Goal: Task Accomplishment & Management: Use online tool/utility

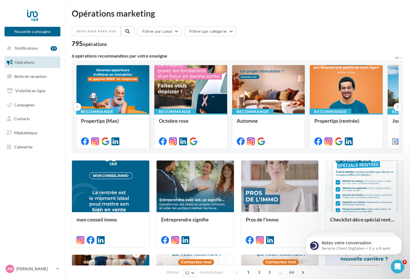
click at [107, 100] on div at bounding box center [113, 89] width 73 height 49
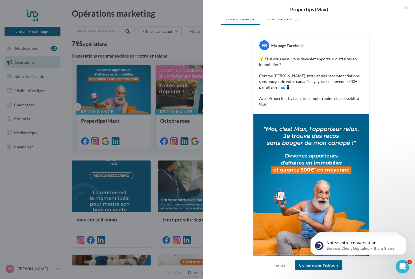
scroll to position [83, 0]
click at [400, 175] on div "Description Non renseignée Facebook Nouvelle com Facebook Type Post Prévisualis…" at bounding box center [311, 140] width 216 height 243
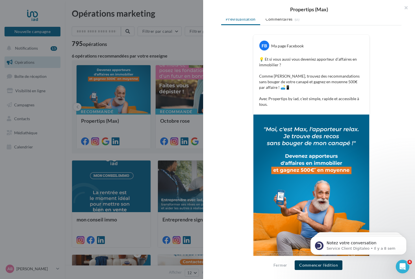
click at [310, 265] on button "Commencer l'édition" at bounding box center [319, 266] width 48 height 10
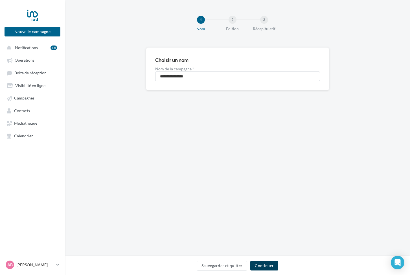
click at [261, 267] on button "Continuer" at bounding box center [264, 266] width 28 height 10
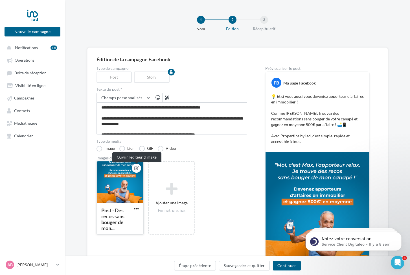
click at [135, 167] on icon at bounding box center [136, 168] width 5 height 4
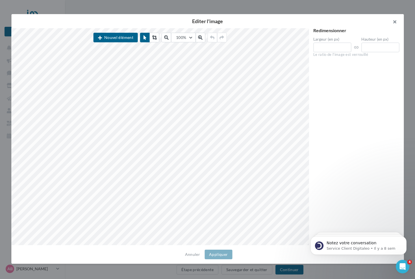
click at [394, 21] on button "button" at bounding box center [392, 22] width 23 height 17
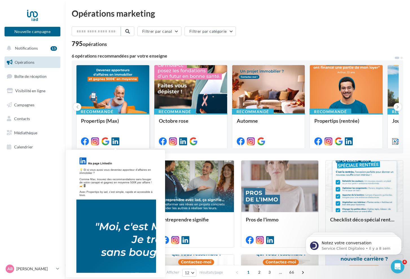
click at [118, 141] on icon at bounding box center [116, 142] width 8 height 8
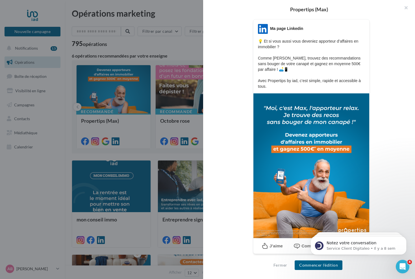
scroll to position [89, 0]
click at [317, 265] on button "Commencer l'édition" at bounding box center [319, 266] width 48 height 10
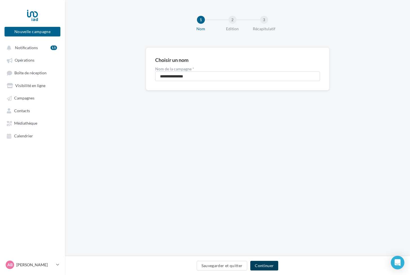
click at [254, 266] on button "Continuer" at bounding box center [264, 266] width 28 height 10
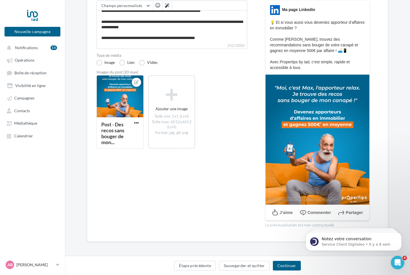
scroll to position [71, 0]
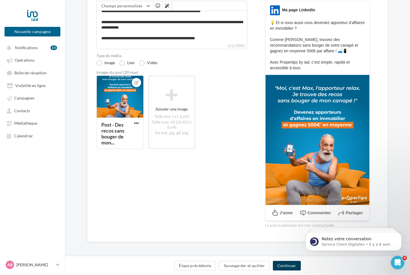
click at [289, 267] on button "Continuer" at bounding box center [287, 266] width 28 height 10
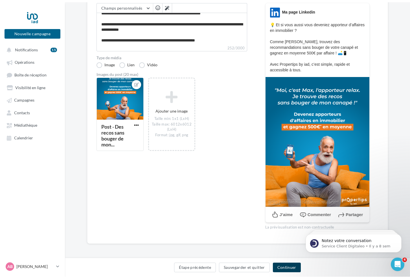
scroll to position [1, 0]
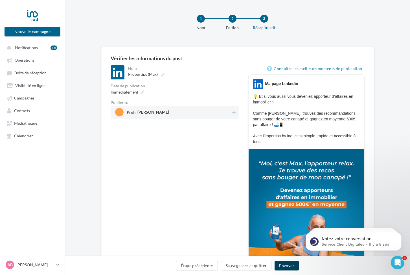
click at [285, 265] on button "Envoyer" at bounding box center [287, 266] width 24 height 10
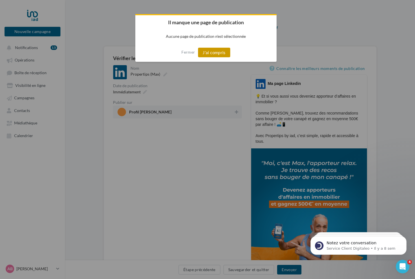
click at [219, 53] on button "J'ai compris" at bounding box center [214, 53] width 32 height 10
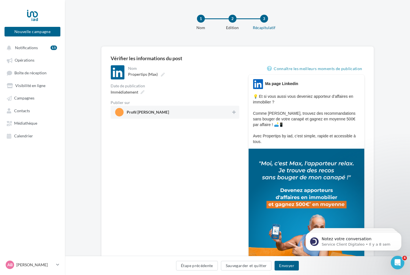
click at [140, 110] on span "Profil Alexandre Butryn" at bounding box center [148, 113] width 42 height 6
click at [289, 263] on button "Envoyer" at bounding box center [287, 266] width 24 height 10
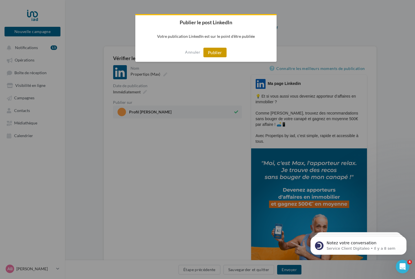
click at [206, 52] on button "Publier" at bounding box center [214, 53] width 23 height 10
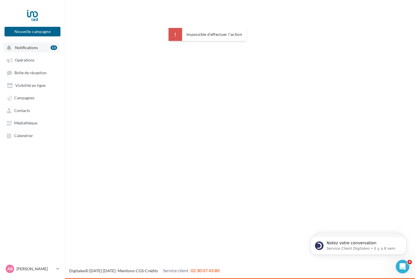
click at [28, 50] on button "Notifications 15" at bounding box center [31, 47] width 56 height 10
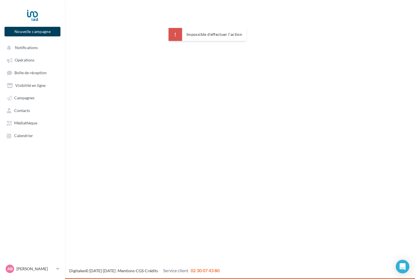
click at [44, 32] on button "Nouvelle campagne" at bounding box center [33, 32] width 56 height 10
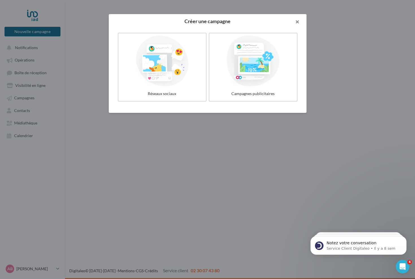
click at [299, 21] on button "button" at bounding box center [295, 22] width 23 height 17
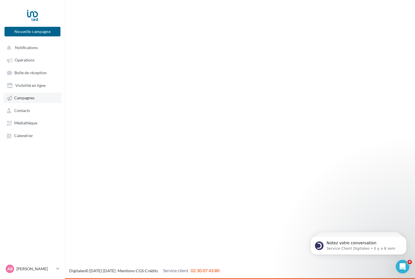
click at [27, 96] on span "Campagnes" at bounding box center [24, 98] width 20 height 5
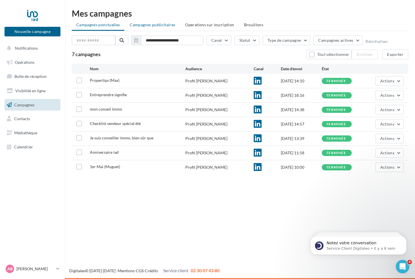
click at [142, 29] on li "Campagnes publicitaires" at bounding box center [152, 25] width 54 height 10
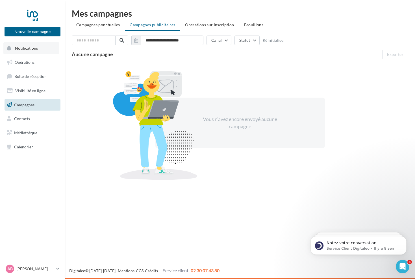
click at [39, 52] on button "Notifications" at bounding box center [31, 48] width 56 height 12
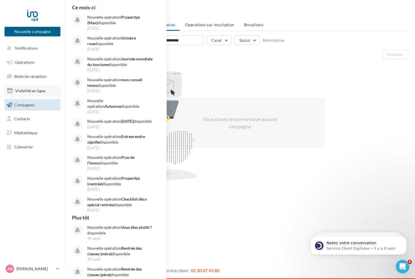
click at [32, 88] on span "Visibilité en ligne" at bounding box center [30, 90] width 30 height 5
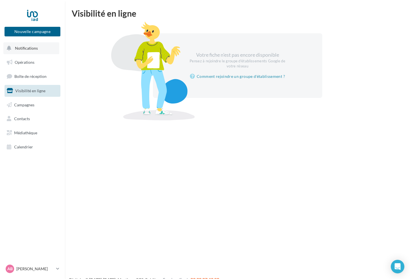
click at [43, 47] on button "Notifications" at bounding box center [31, 48] width 56 height 12
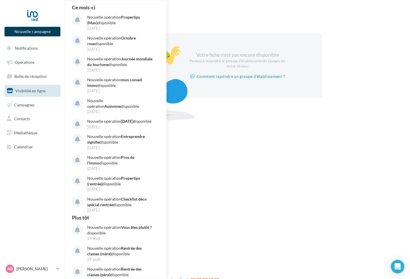
click at [49, 34] on button "Nouvelle campagne" at bounding box center [33, 32] width 56 height 10
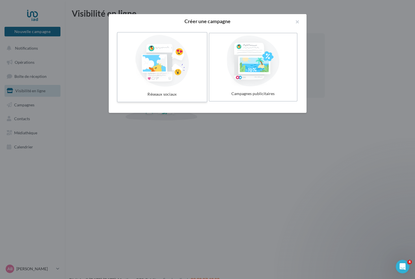
click at [159, 55] on div at bounding box center [162, 61] width 85 height 52
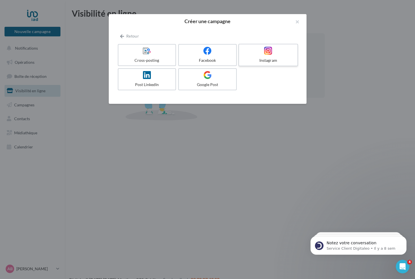
click at [254, 56] on label "Instagram" at bounding box center [268, 55] width 60 height 23
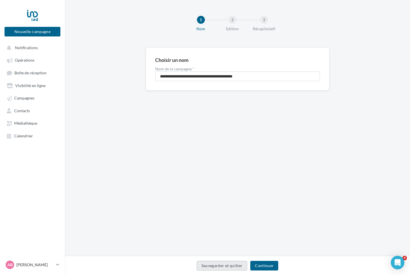
click at [236, 267] on button "Sauvegarder et quitter" at bounding box center [222, 266] width 51 height 10
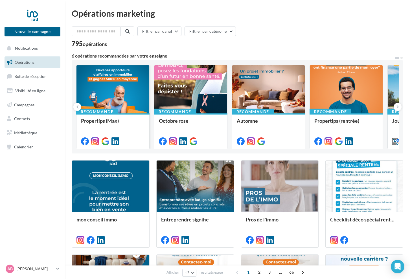
click at [117, 100] on div at bounding box center [113, 89] width 73 height 49
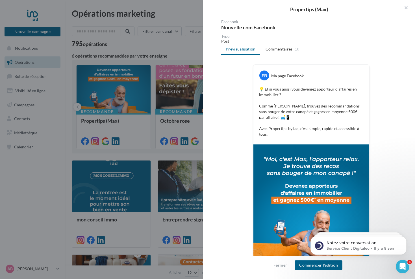
scroll to position [56, 0]
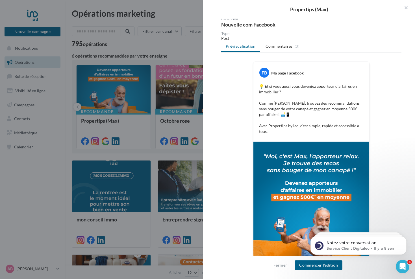
click at [315, 203] on img at bounding box center [311, 214] width 116 height 145
click at [309, 266] on button "Commencer l'édition" at bounding box center [319, 266] width 48 height 10
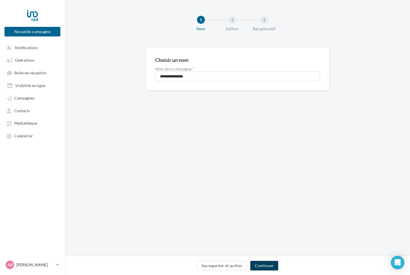
click at [268, 265] on button "Continuer" at bounding box center [264, 266] width 28 height 10
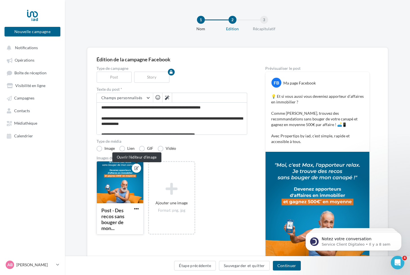
click at [136, 168] on icon at bounding box center [136, 168] width 5 height 4
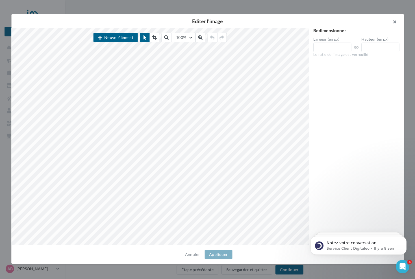
click at [394, 23] on button "button" at bounding box center [392, 22] width 23 height 17
